Goal: Task Accomplishment & Management: Complete application form

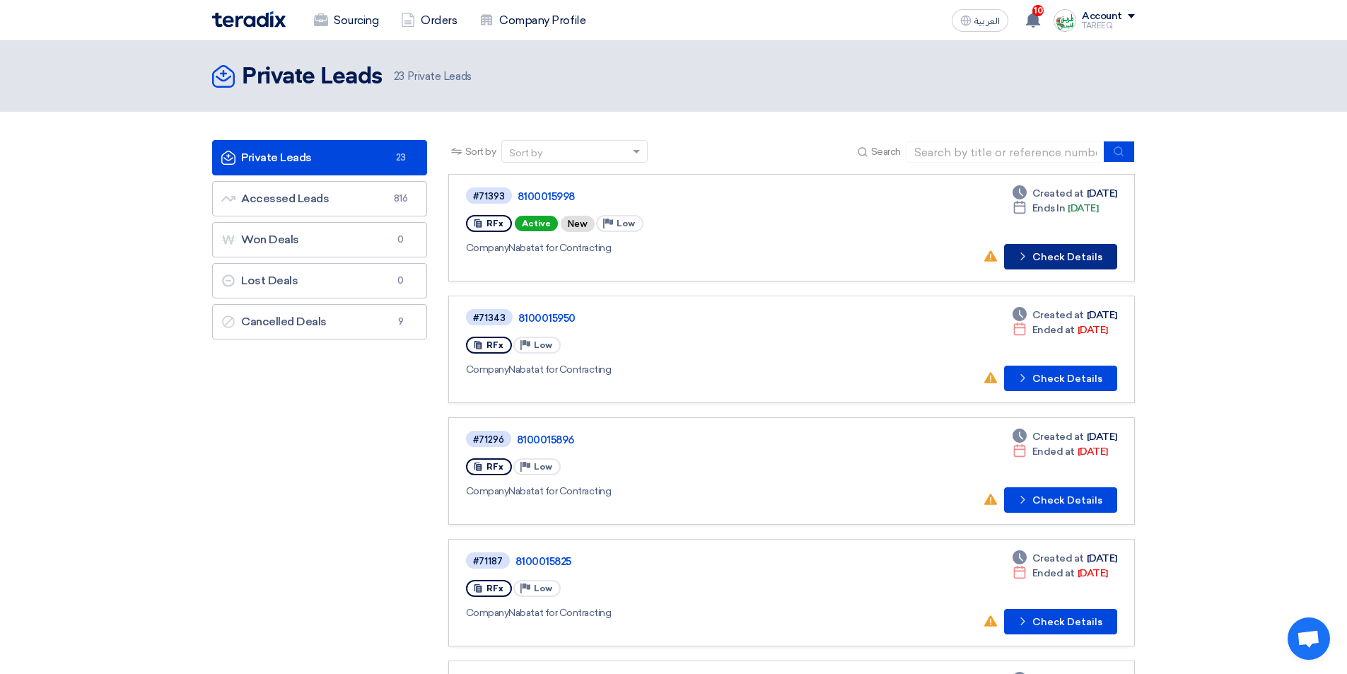
click at [1085, 251] on button "Check details Check Details" at bounding box center [1060, 256] width 113 height 25
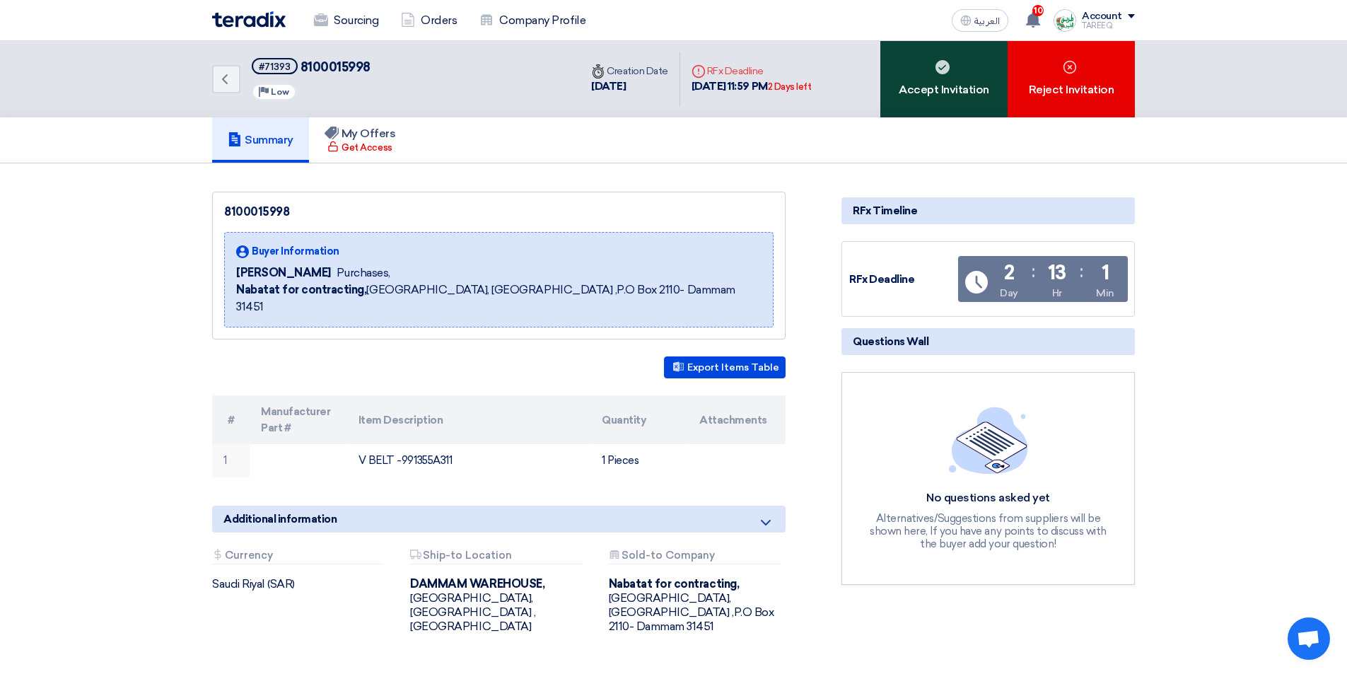
click at [899, 100] on div "Accept Invitation" at bounding box center [943, 79] width 127 height 76
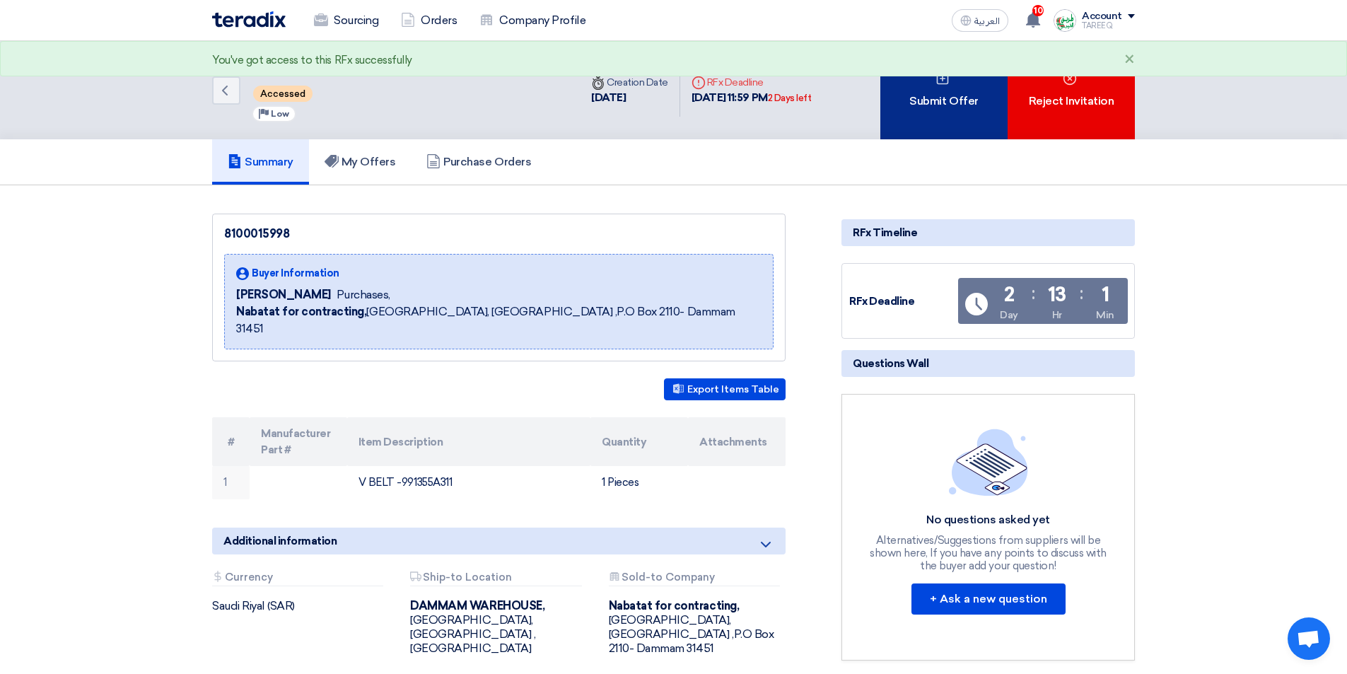
click at [901, 98] on div "Submit Offer" at bounding box center [943, 90] width 127 height 98
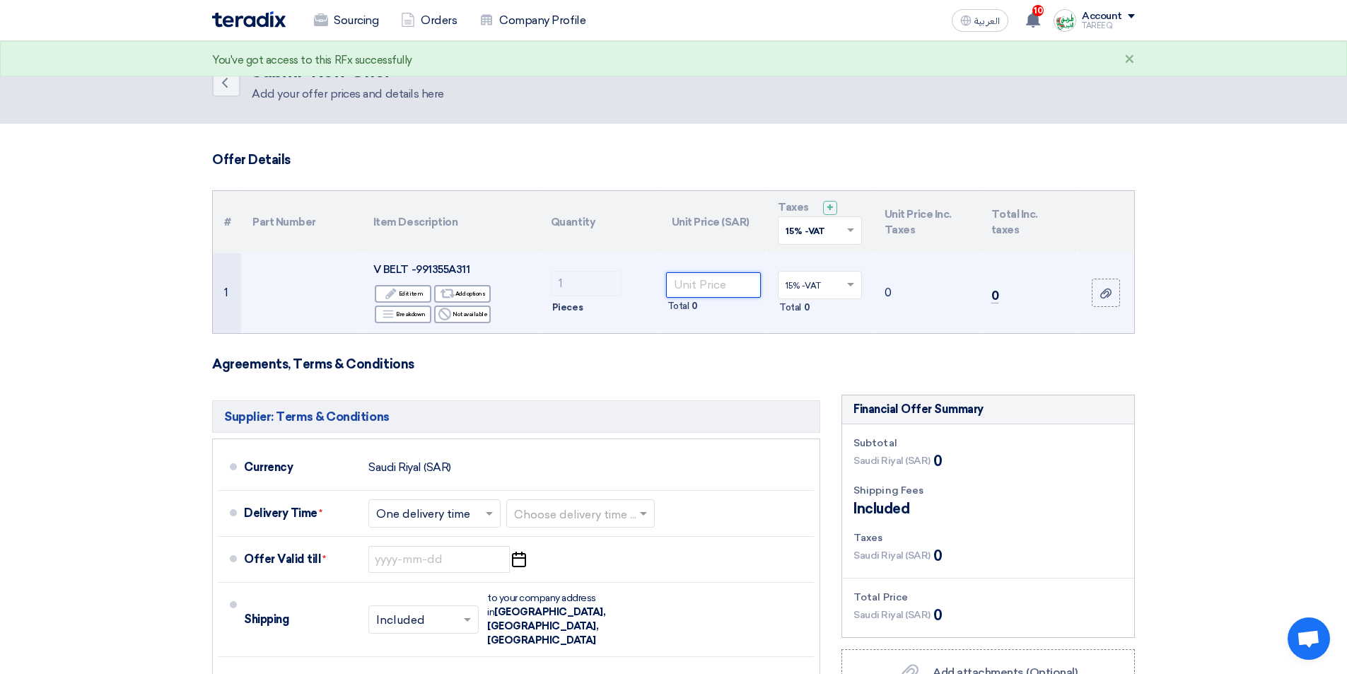
click at [721, 282] on input "number" at bounding box center [713, 284] width 95 height 25
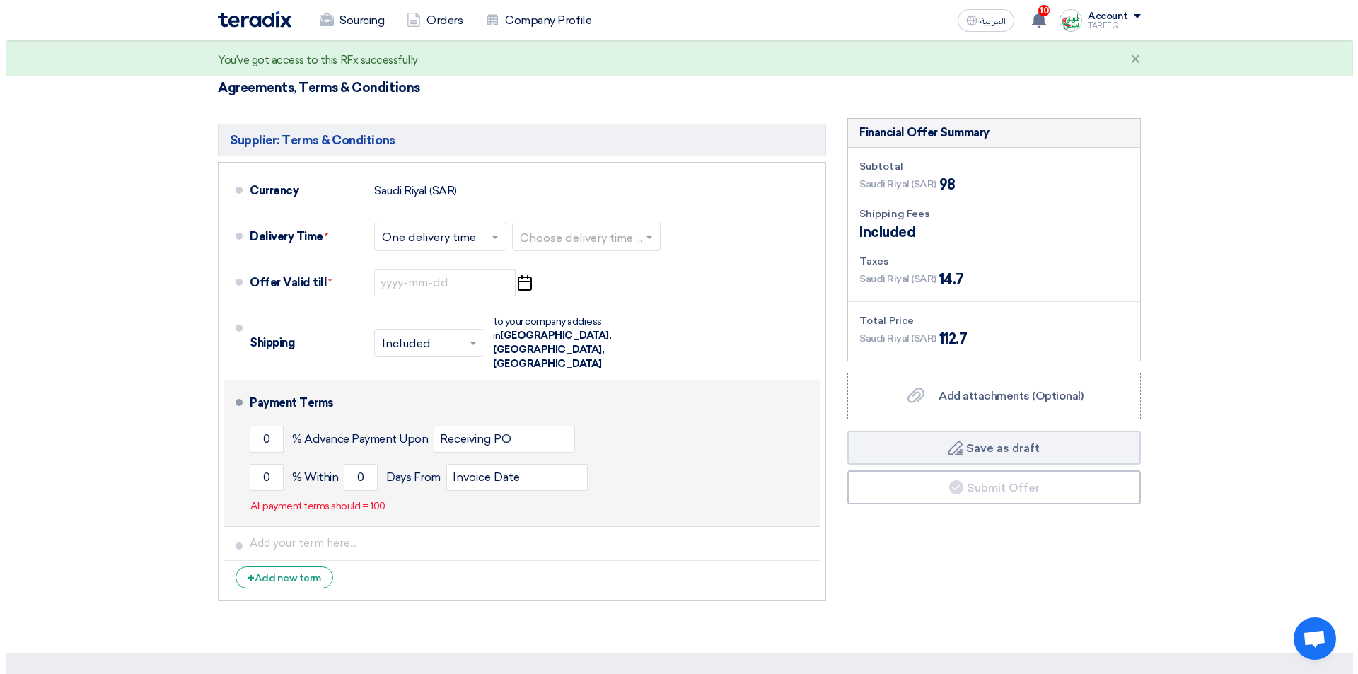
scroll to position [283, 0]
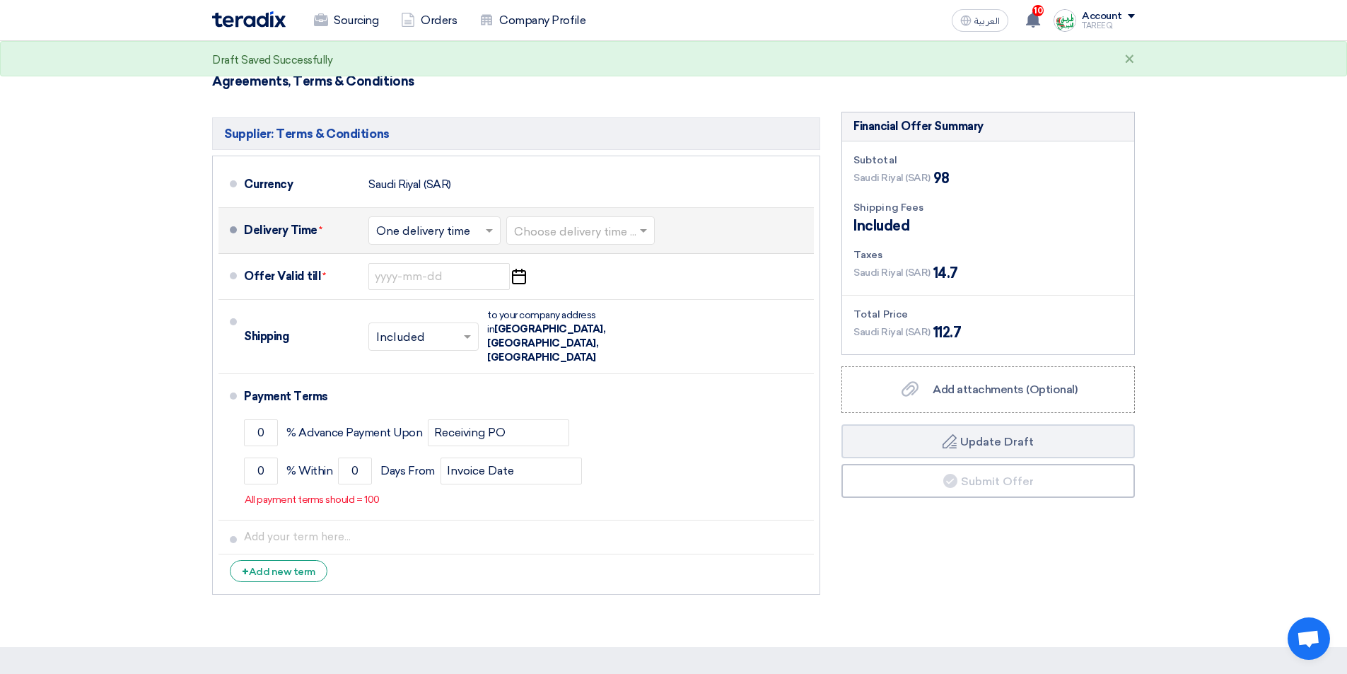
type input "98"
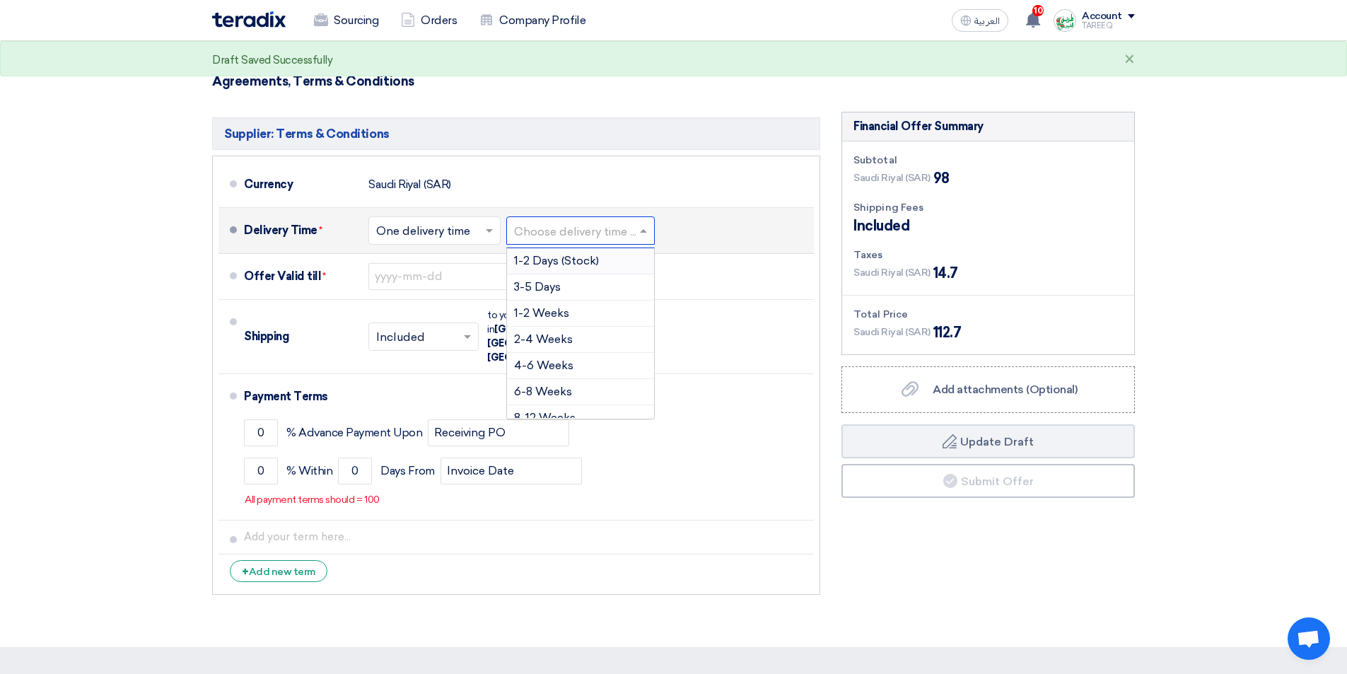
click at [571, 235] on input "text" at bounding box center [581, 231] width 134 height 21
click at [555, 292] on span "3-5 Days" at bounding box center [537, 286] width 47 height 13
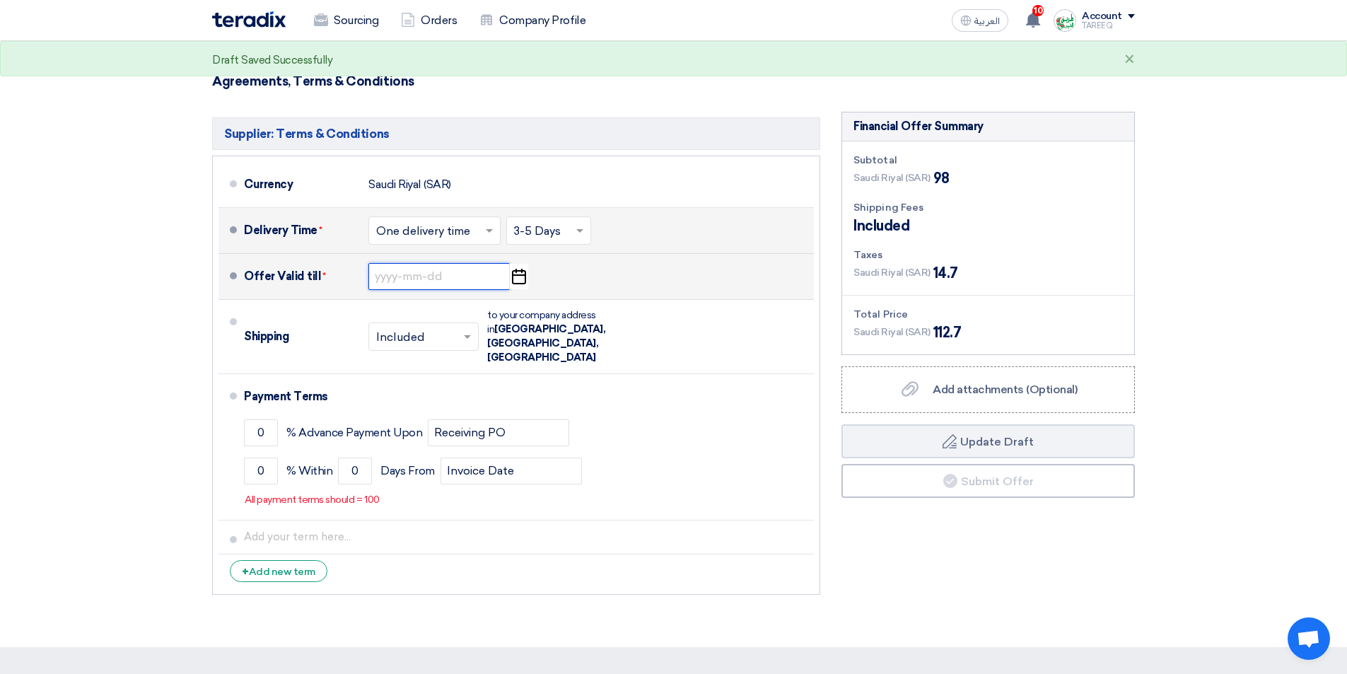
click at [434, 277] on input at bounding box center [438, 276] width 141 height 27
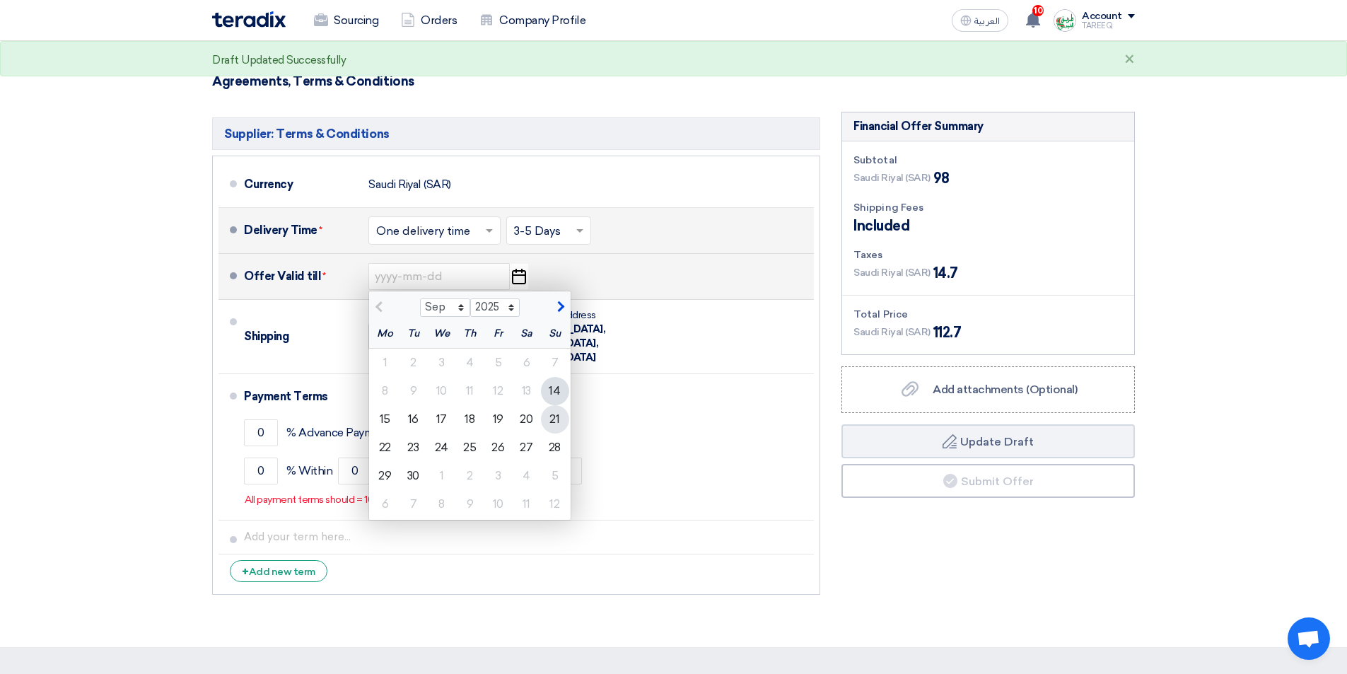
click at [557, 421] on div "21" at bounding box center [555, 419] width 28 height 28
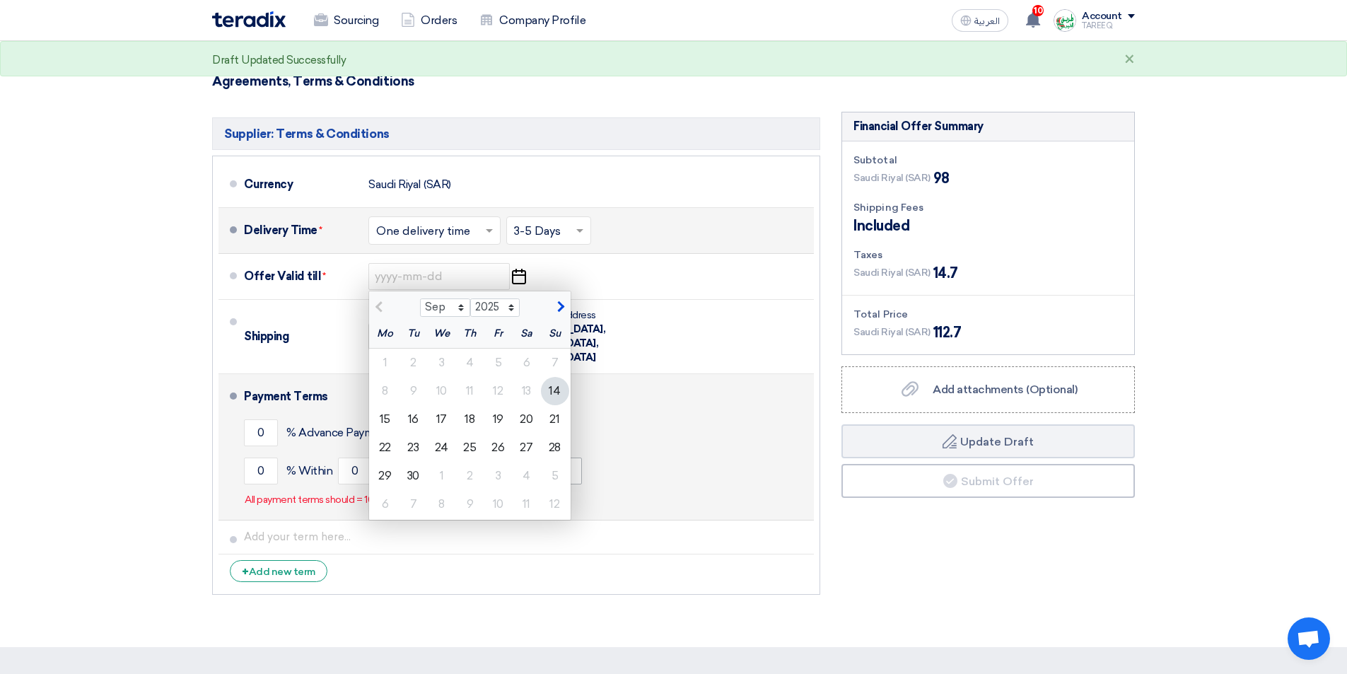
type input "9/21/2025"
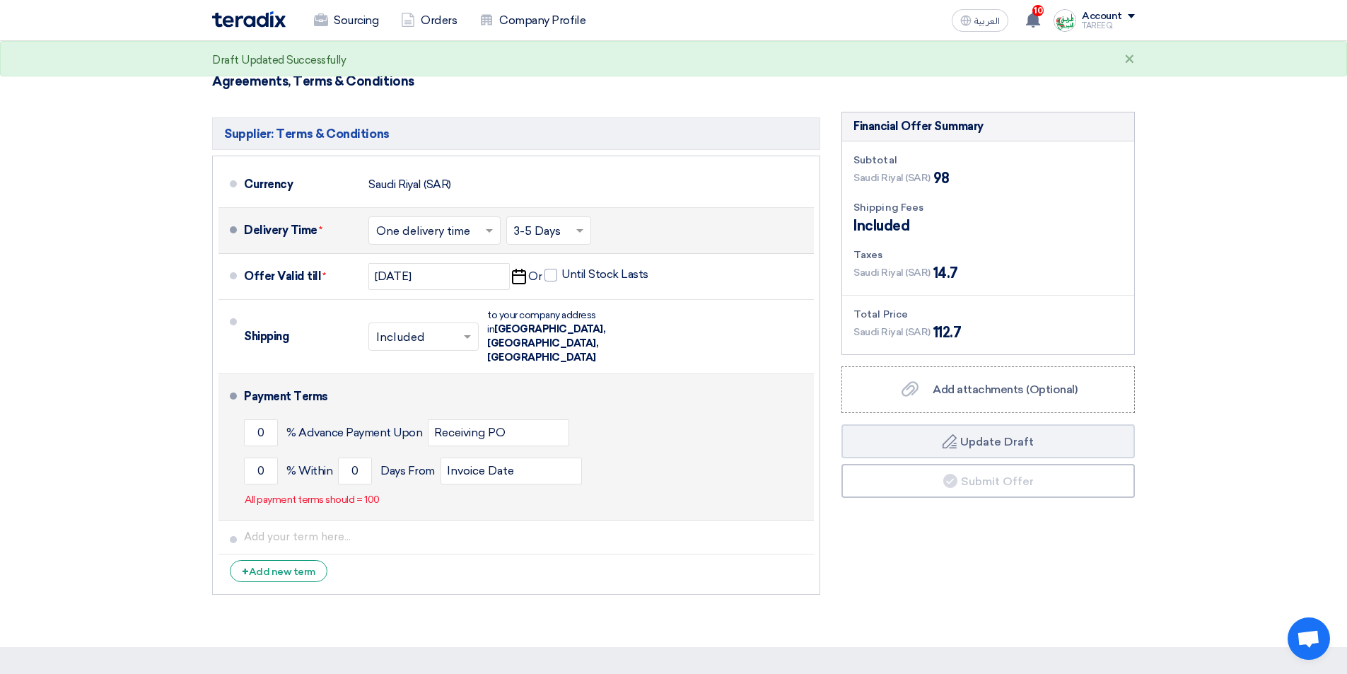
click at [243, 448] on li "Payment Terms 0 % Advance Payment Upon Receiving PO 0 % Within 0" at bounding box center [516, 447] width 595 height 146
click at [260, 458] on input "0" at bounding box center [261, 471] width 34 height 27
type input "100"
click at [350, 458] on input "0" at bounding box center [355, 471] width 34 height 27
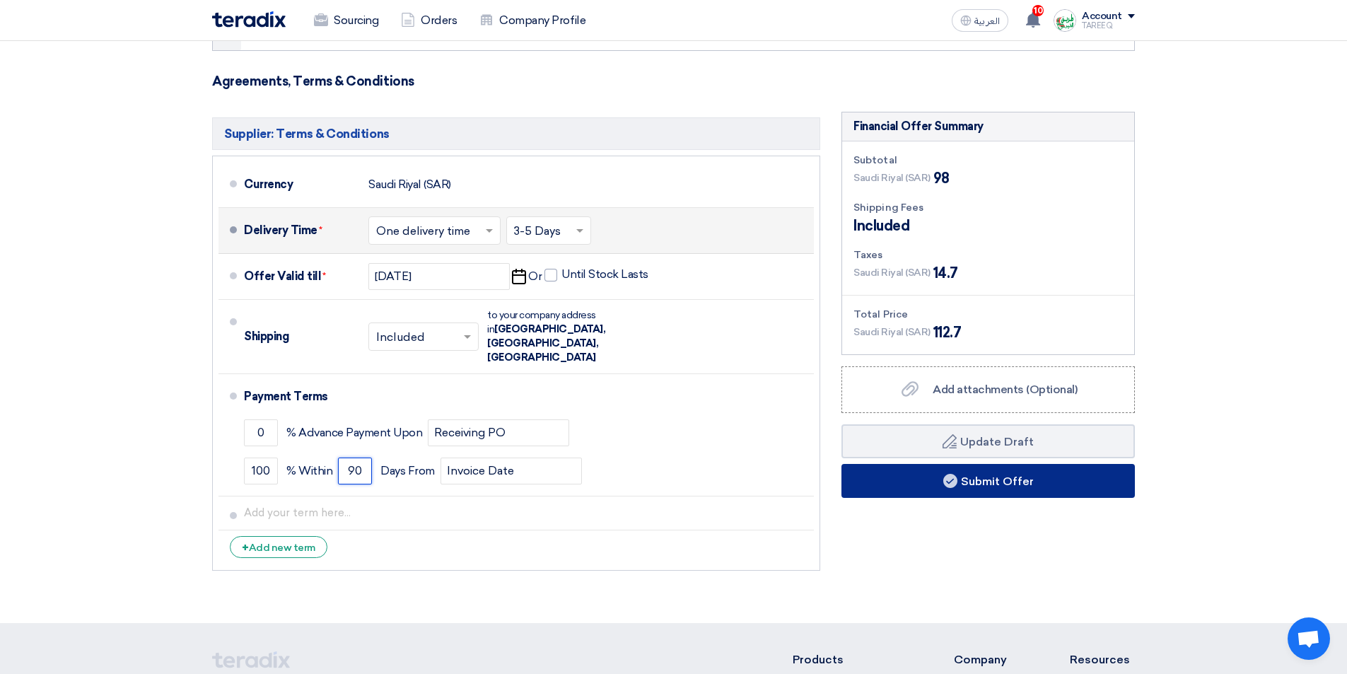
type input "90"
click at [921, 484] on button "Submit Offer" at bounding box center [988, 481] width 293 height 34
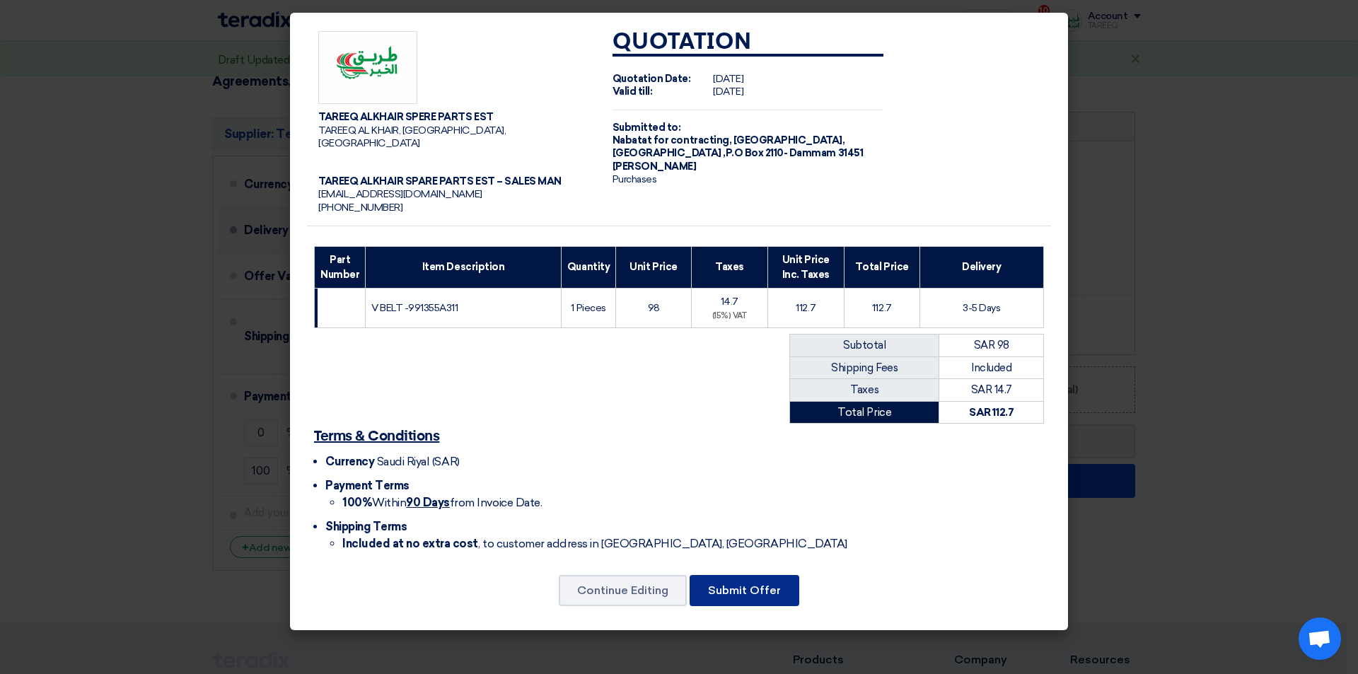
click at [770, 586] on button "Submit Offer" at bounding box center [744, 590] width 110 height 31
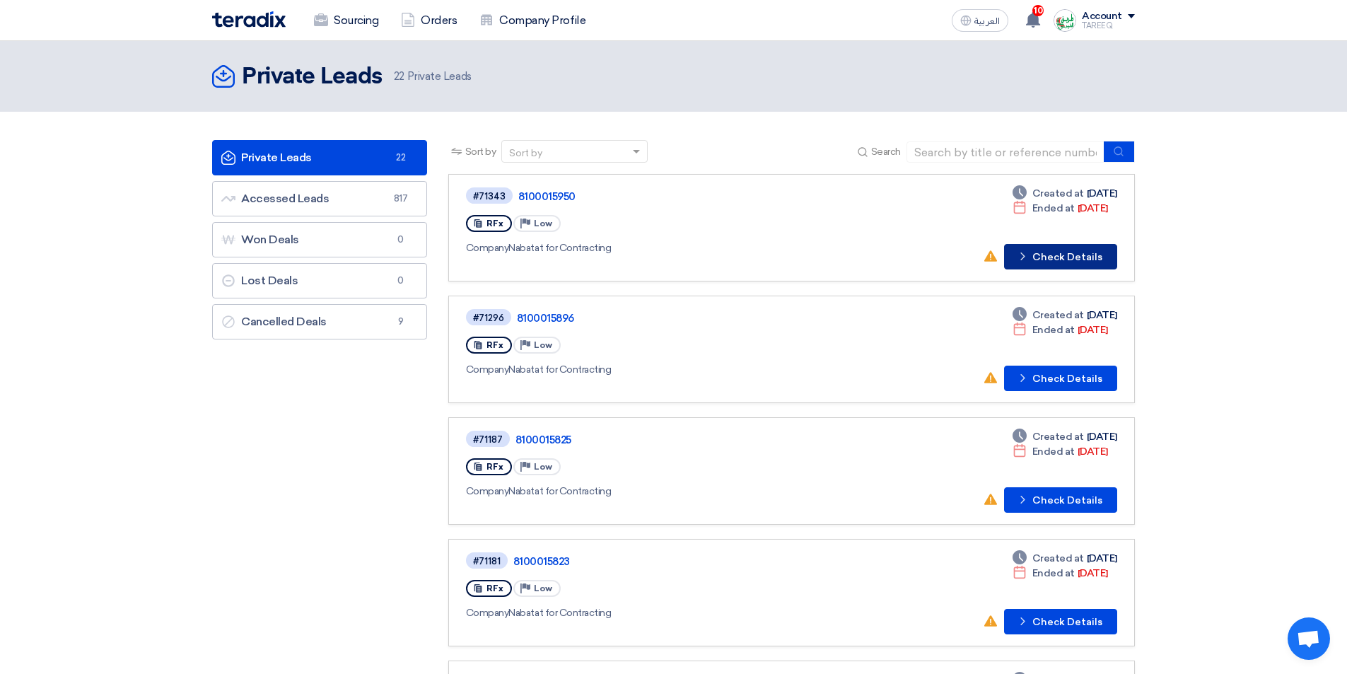
click at [1069, 255] on button "Check details Check Details" at bounding box center [1060, 256] width 113 height 25
